Goal: Task Accomplishment & Management: Complete application form

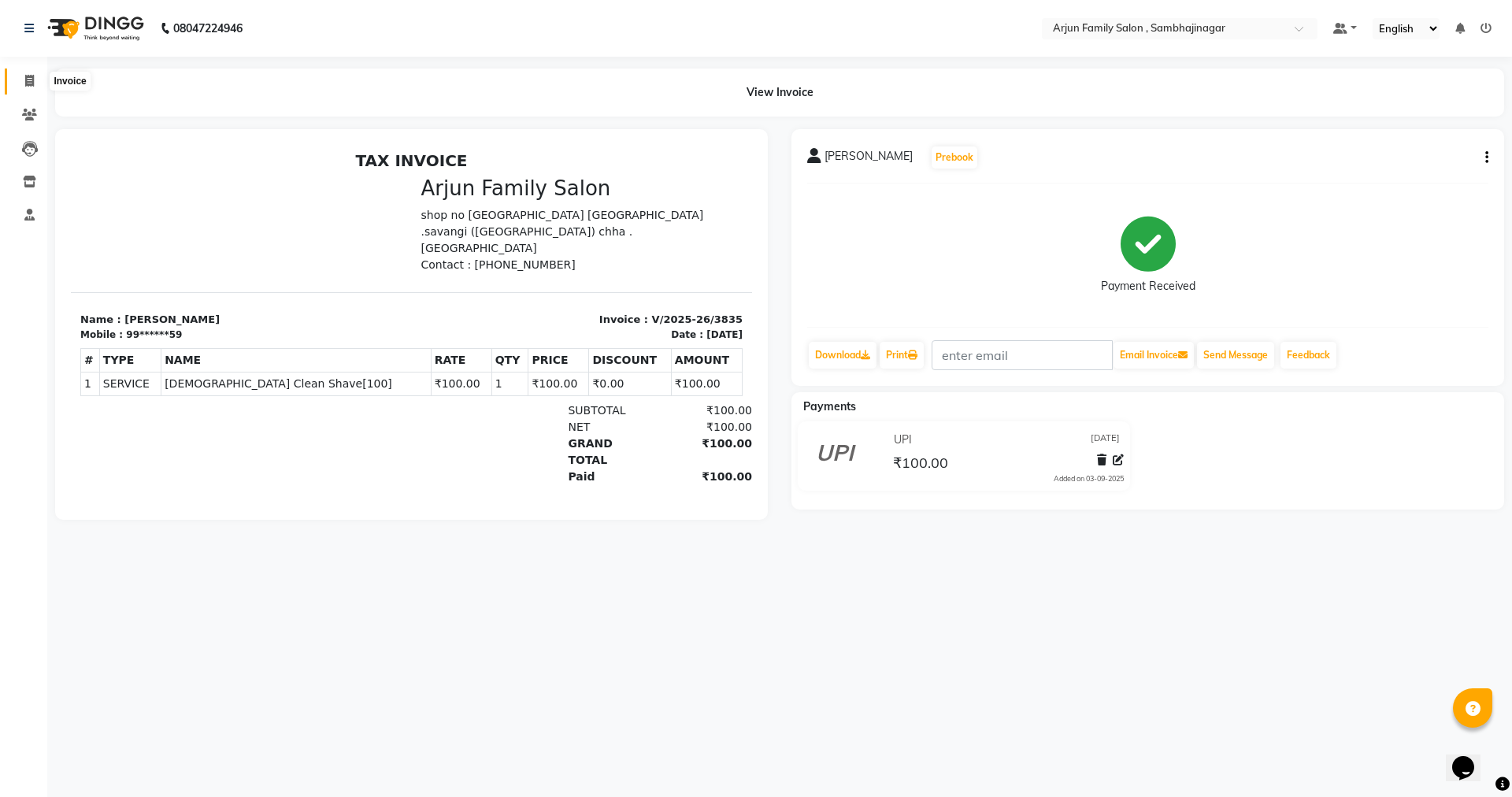
click at [28, 83] on icon at bounding box center [29, 80] width 9 height 12
select select "service"
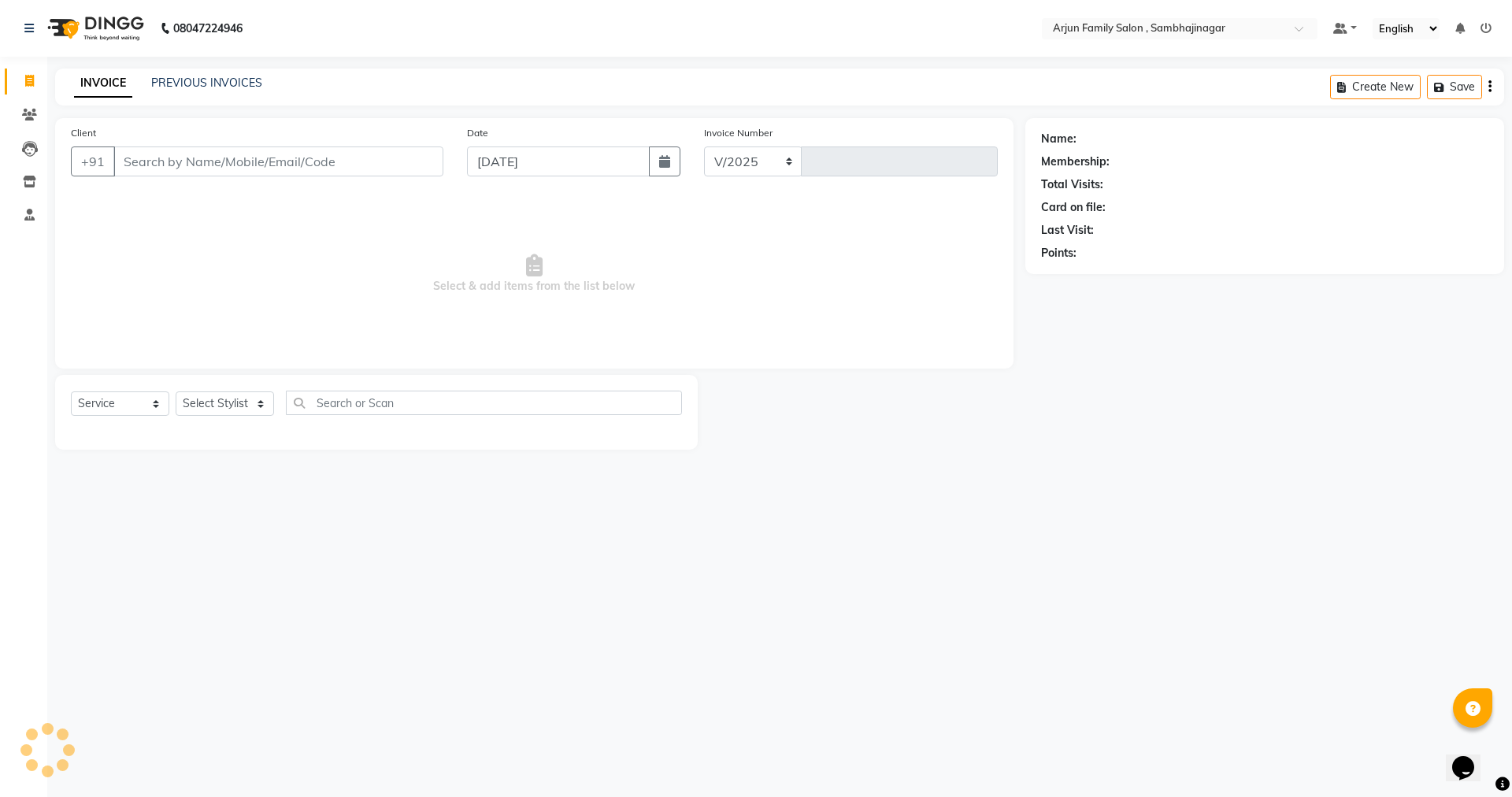
select select "6947"
type input "3836"
click at [200, 169] on input "Client" at bounding box center [278, 161] width 330 height 30
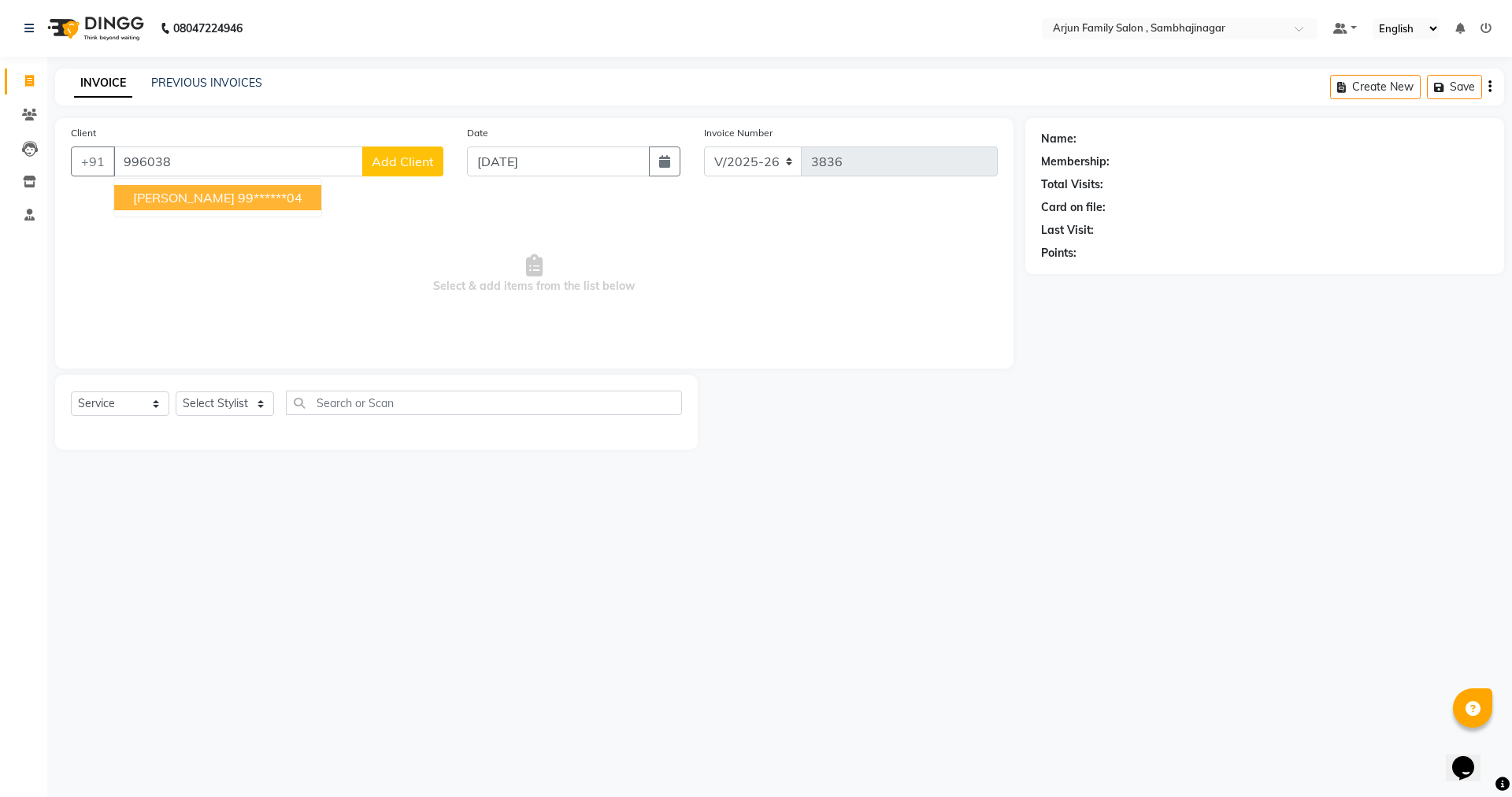
click at [212, 204] on span "[PERSON_NAME]" at bounding box center [184, 197] width 102 height 15
type input "99******04"
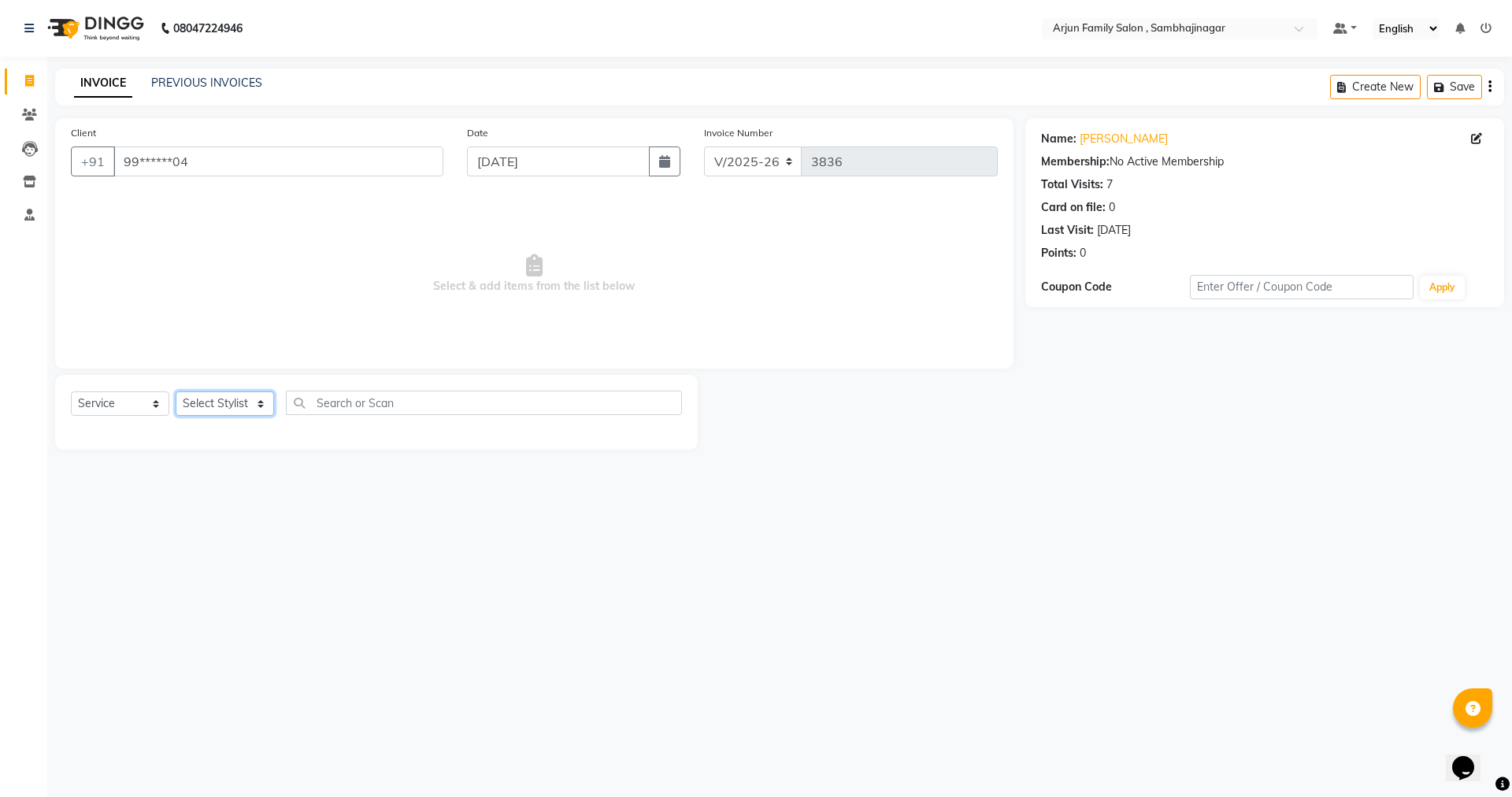
click at [248, 404] on select "Select Stylist arjun [PERSON_NAME] [PERSON_NAME] [PERSON_NAME] [PERSON_NAME]" at bounding box center [225, 403] width 99 height 24
select select "84506"
click at [176, 392] on select "Select Stylist arjun [PERSON_NAME] [PERSON_NAME] [PERSON_NAME] [PERSON_NAME]" at bounding box center [225, 403] width 99 height 24
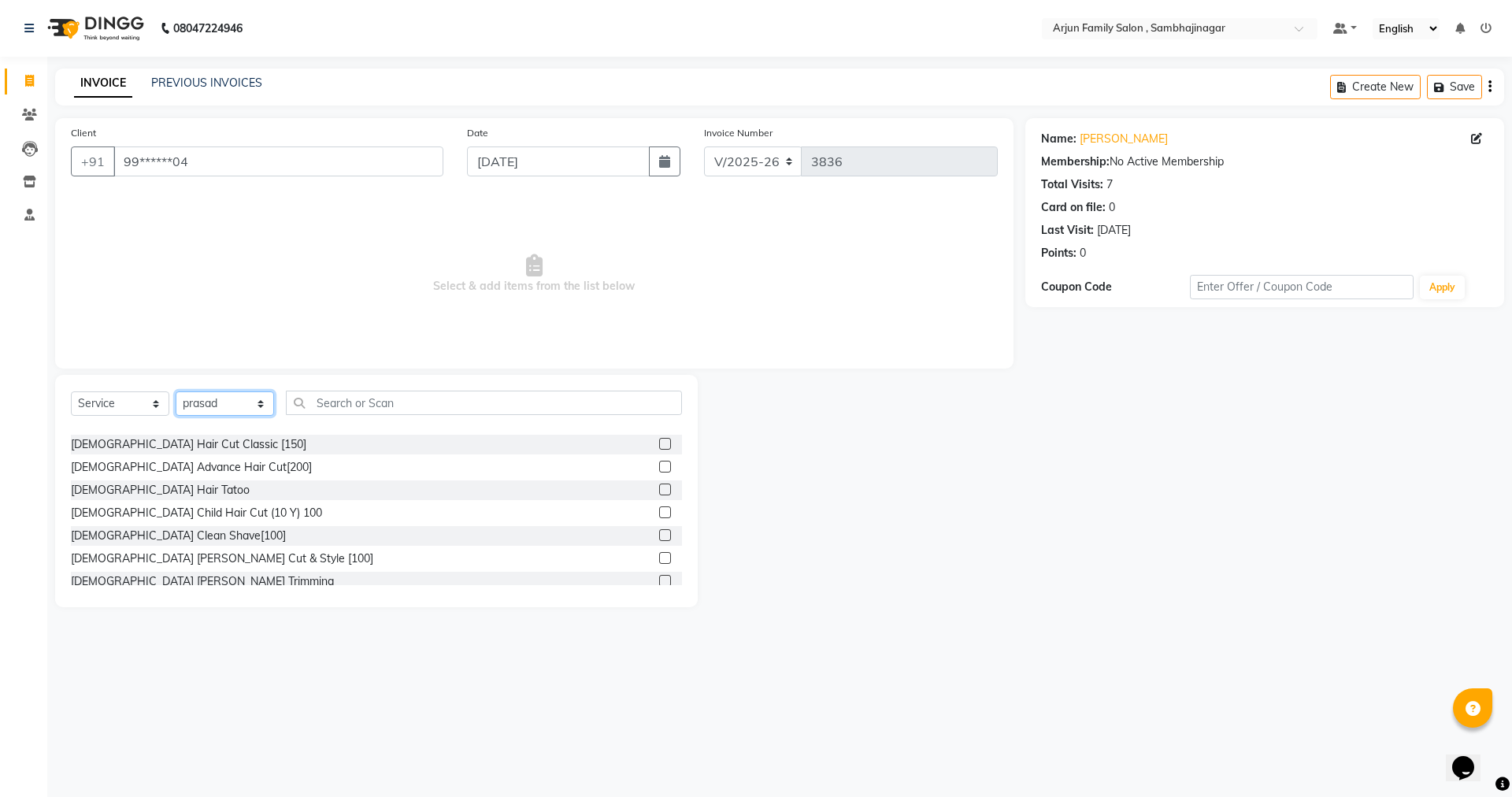
scroll to position [158, 0]
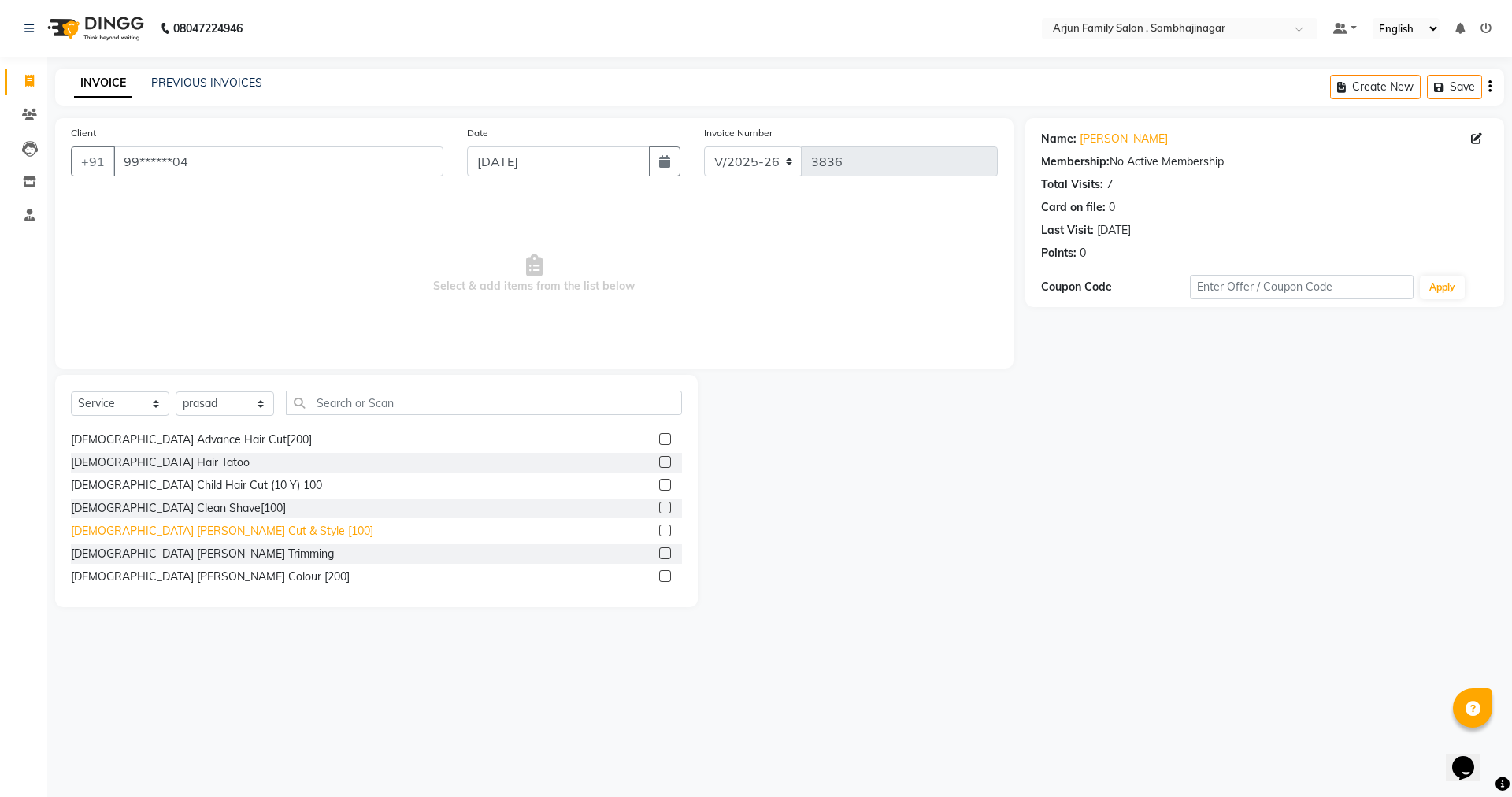
click at [152, 536] on div "[DEMOGRAPHIC_DATA] [PERSON_NAME] Cut & Style [100]" at bounding box center [222, 531] width 303 height 16
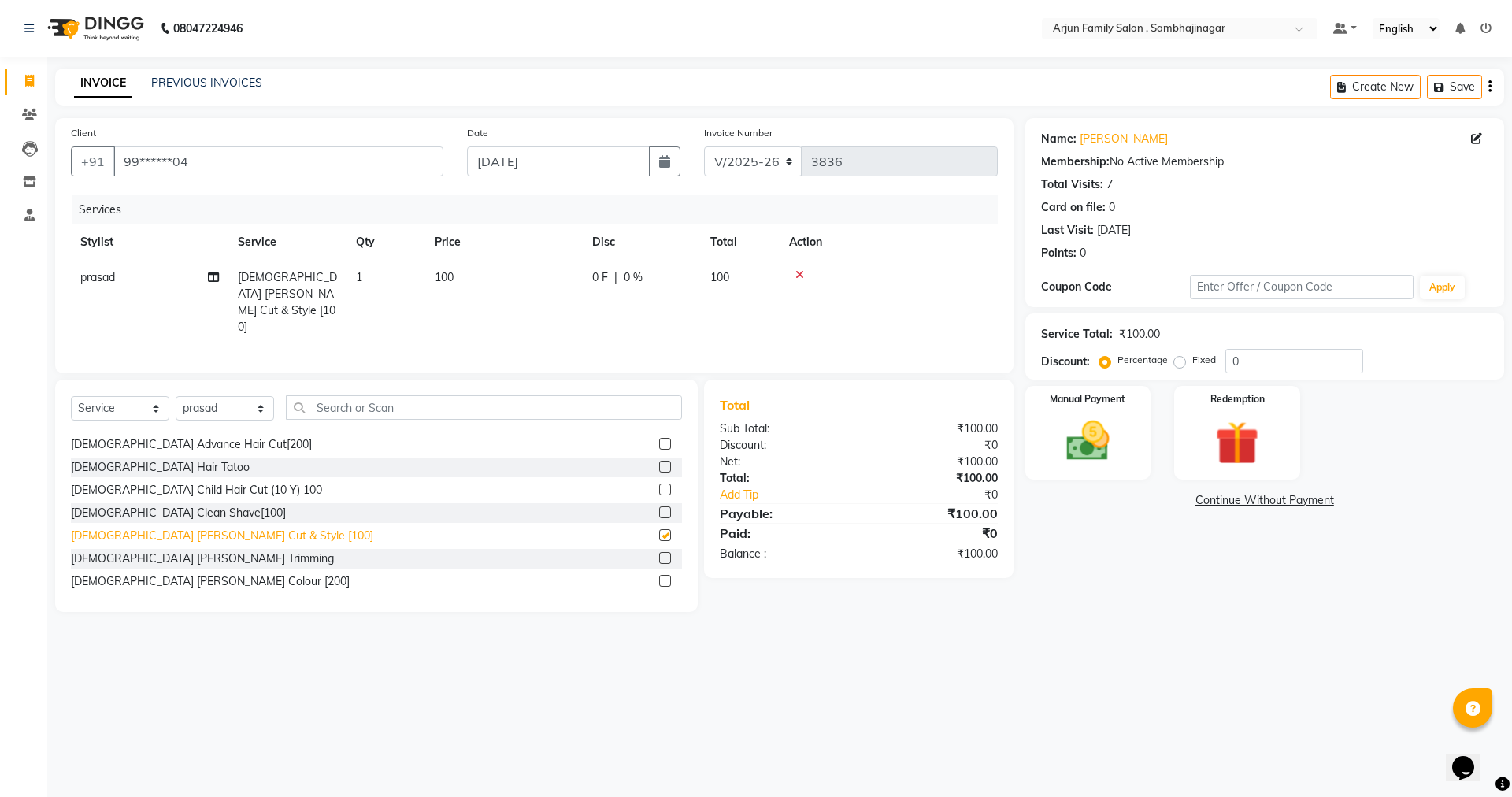
checkbox input "false"
click at [1103, 428] on img at bounding box center [1088, 441] width 74 height 52
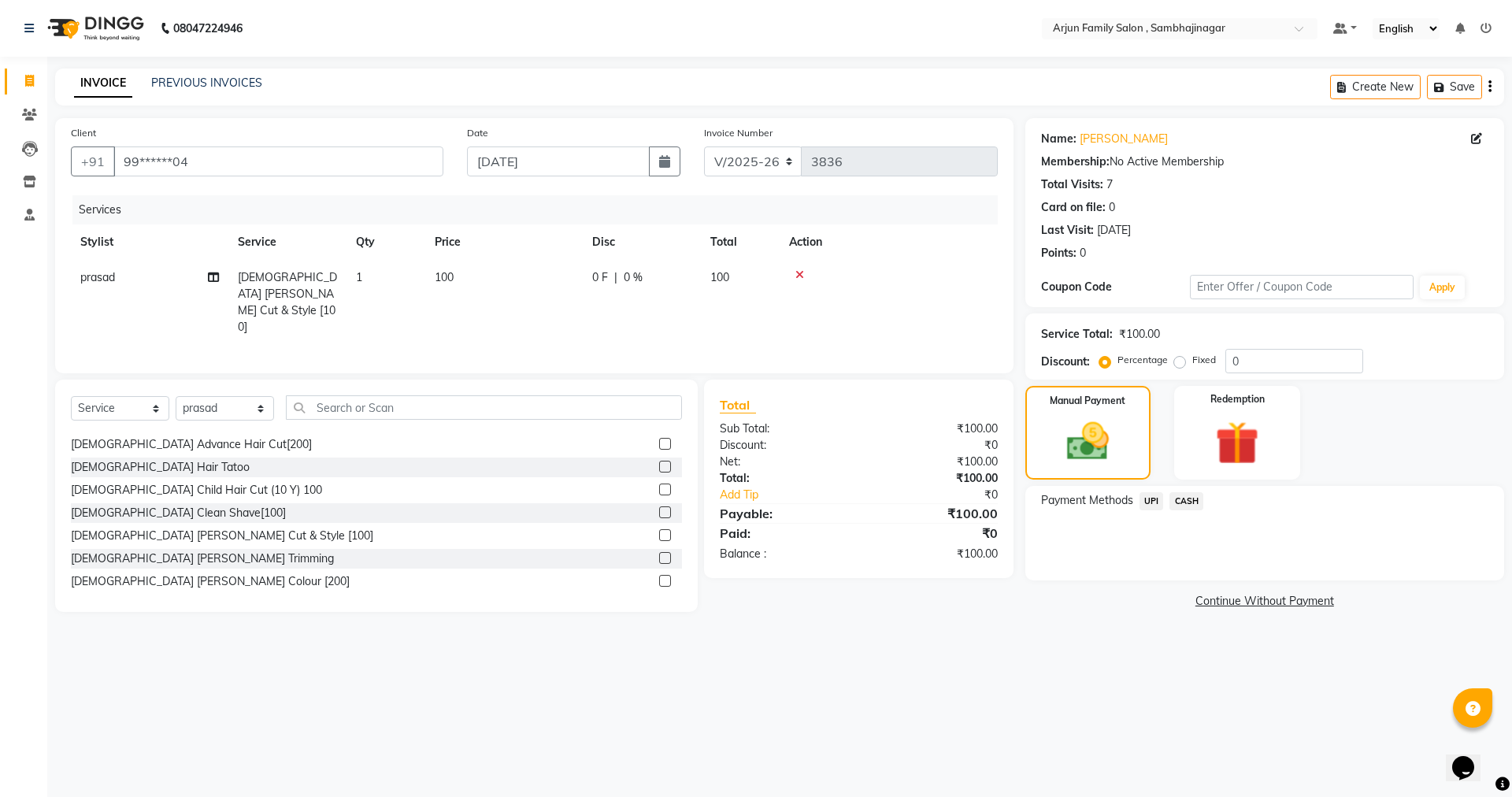
click at [1147, 502] on span "UPI" at bounding box center [1151, 501] width 24 height 18
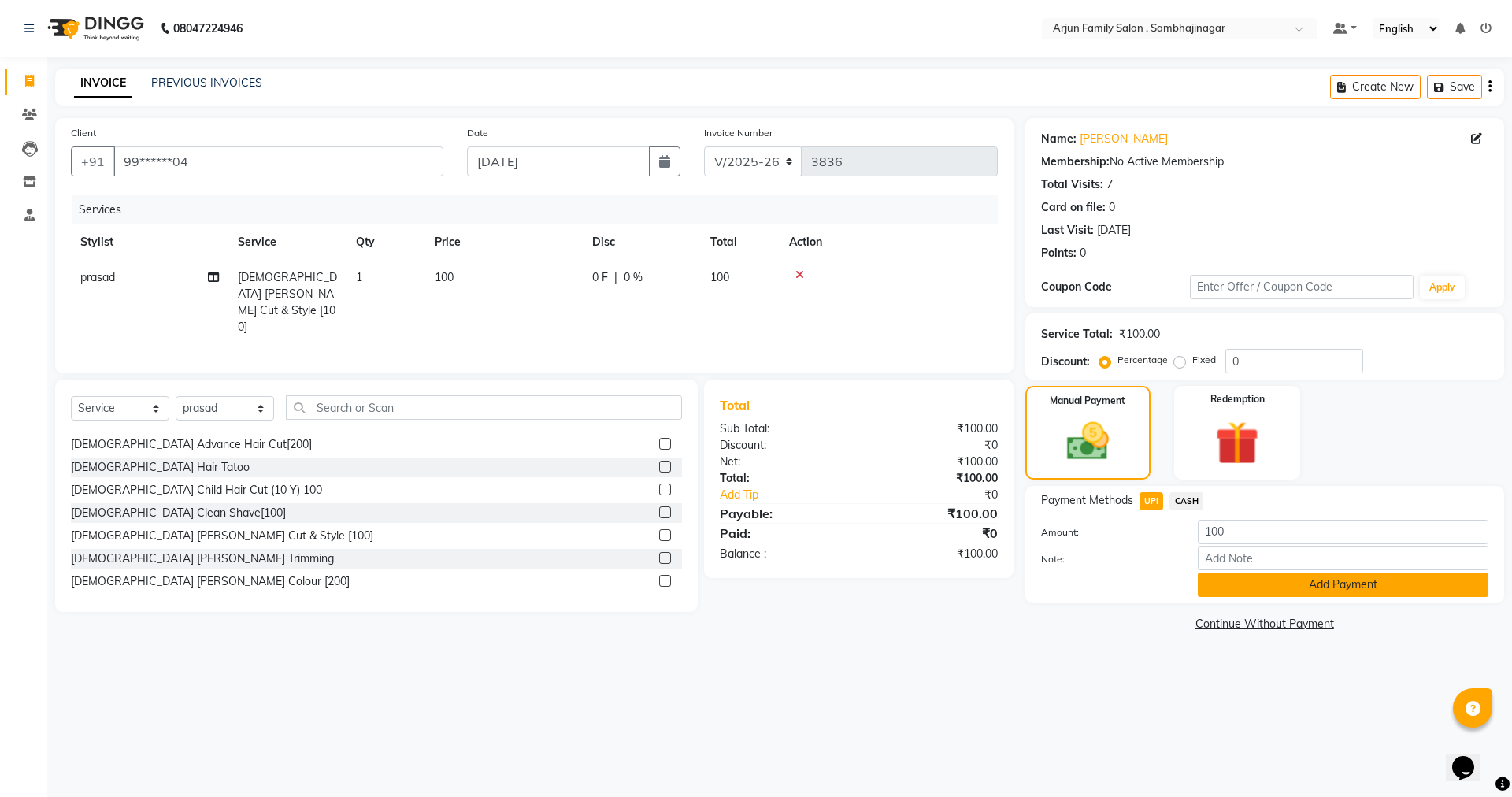
click at [1283, 590] on button "Add Payment" at bounding box center [1343, 584] width 290 height 24
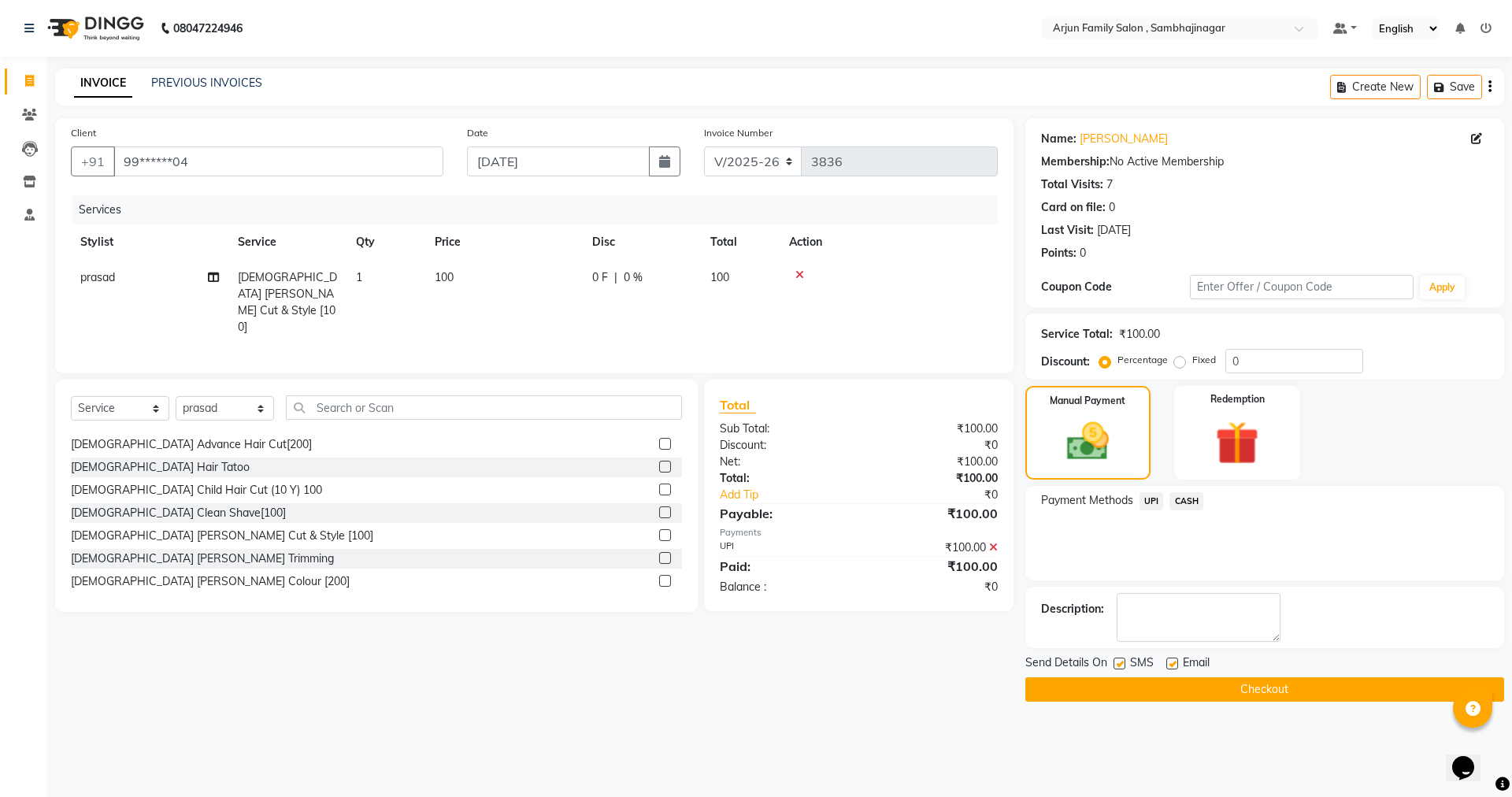
click at [1256, 684] on button "Checkout" at bounding box center [1264, 689] width 479 height 24
